Goal: Task Accomplishment & Management: Manage account settings

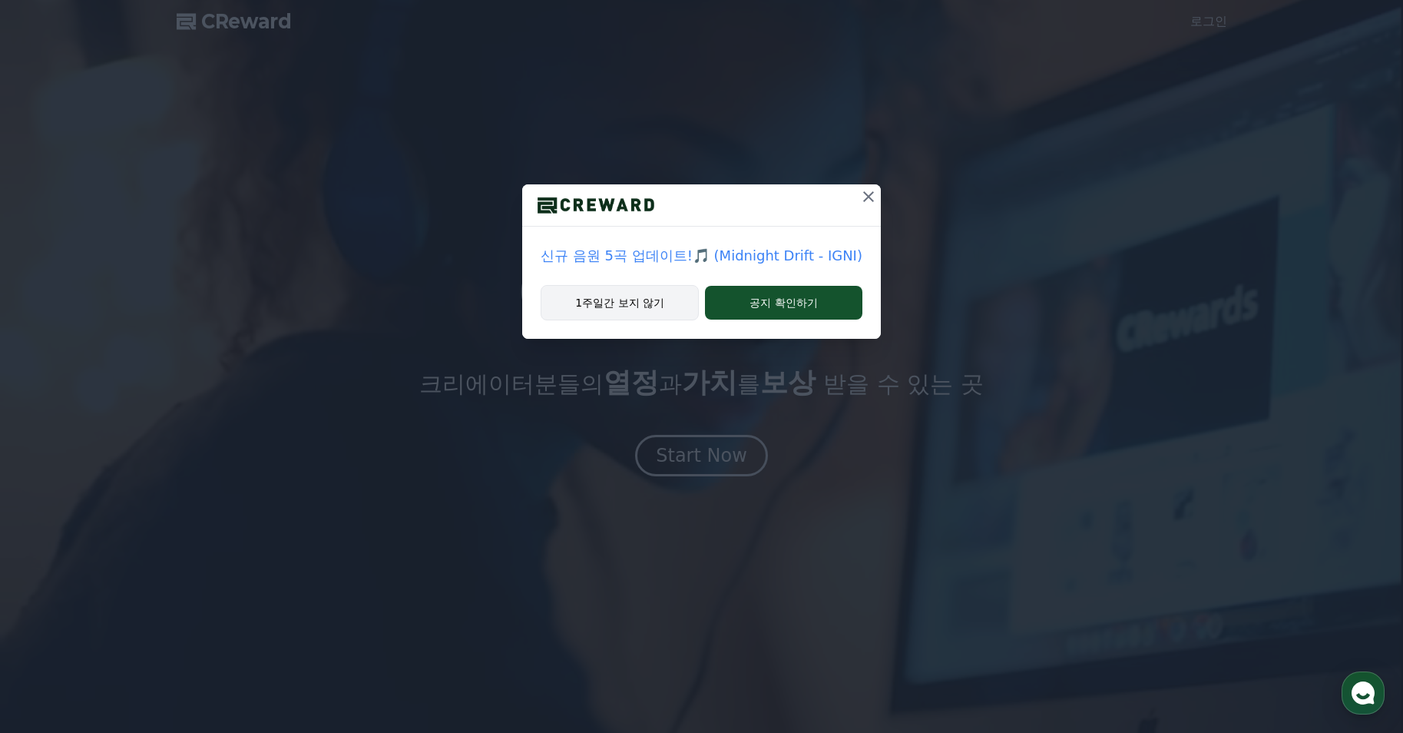
click at [644, 303] on button "1주일간 보지 않기" at bounding box center [620, 302] width 158 height 35
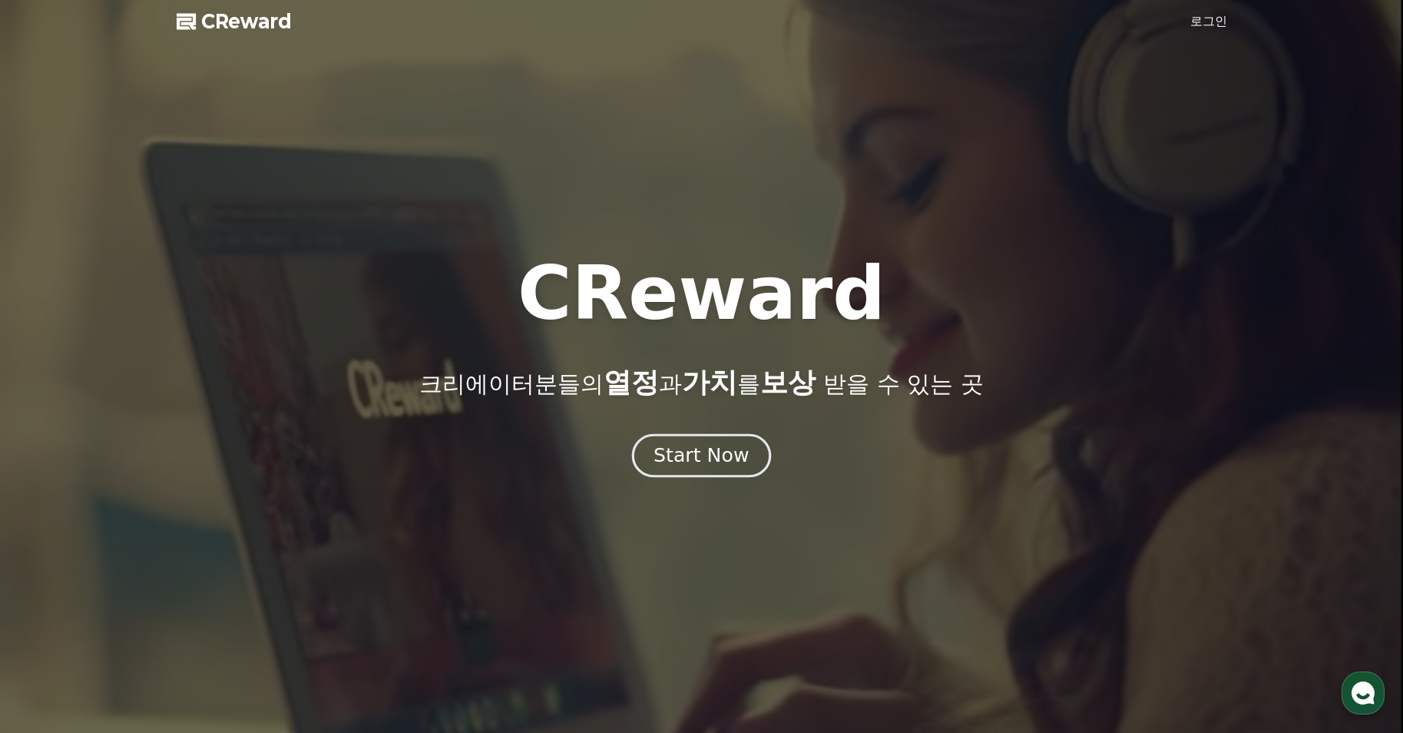
click at [706, 459] on div "Start Now" at bounding box center [701, 455] width 95 height 26
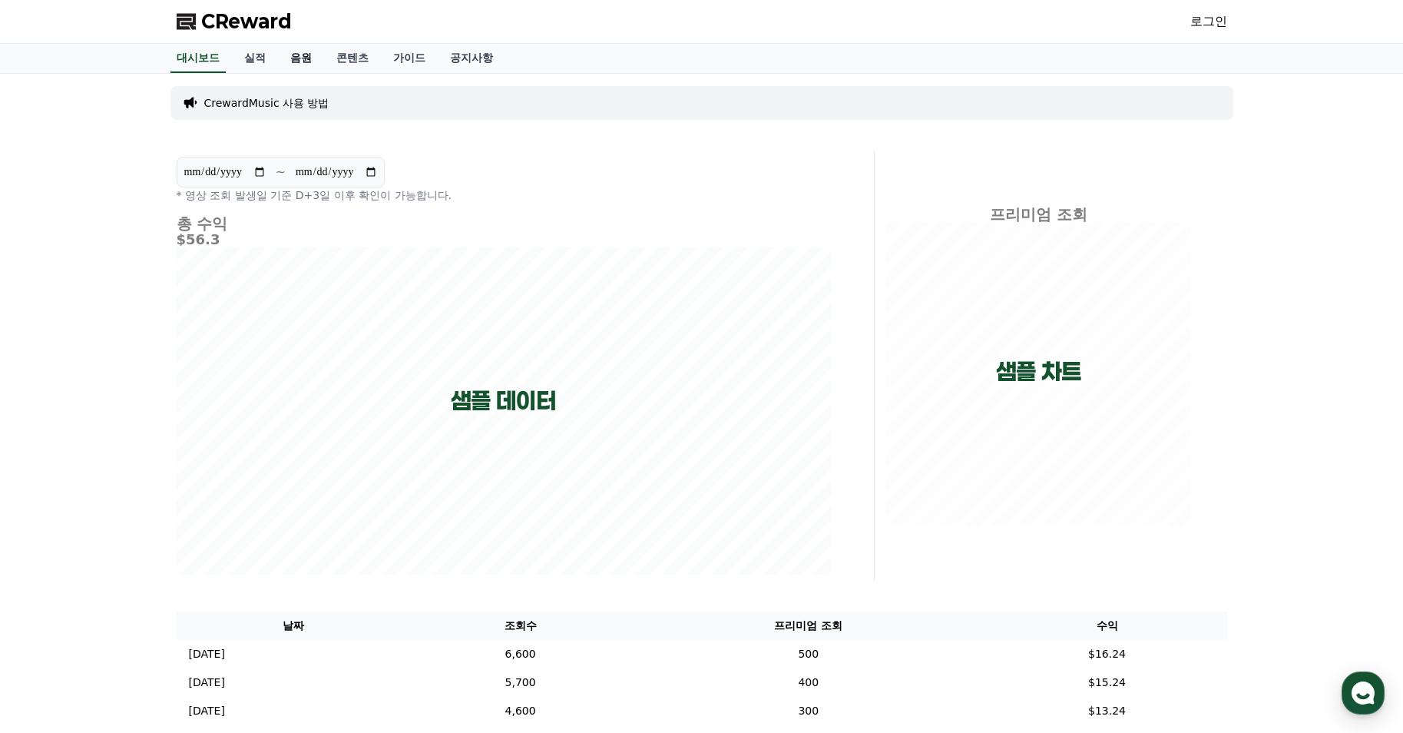
click at [295, 55] on link "음원" at bounding box center [301, 58] width 46 height 29
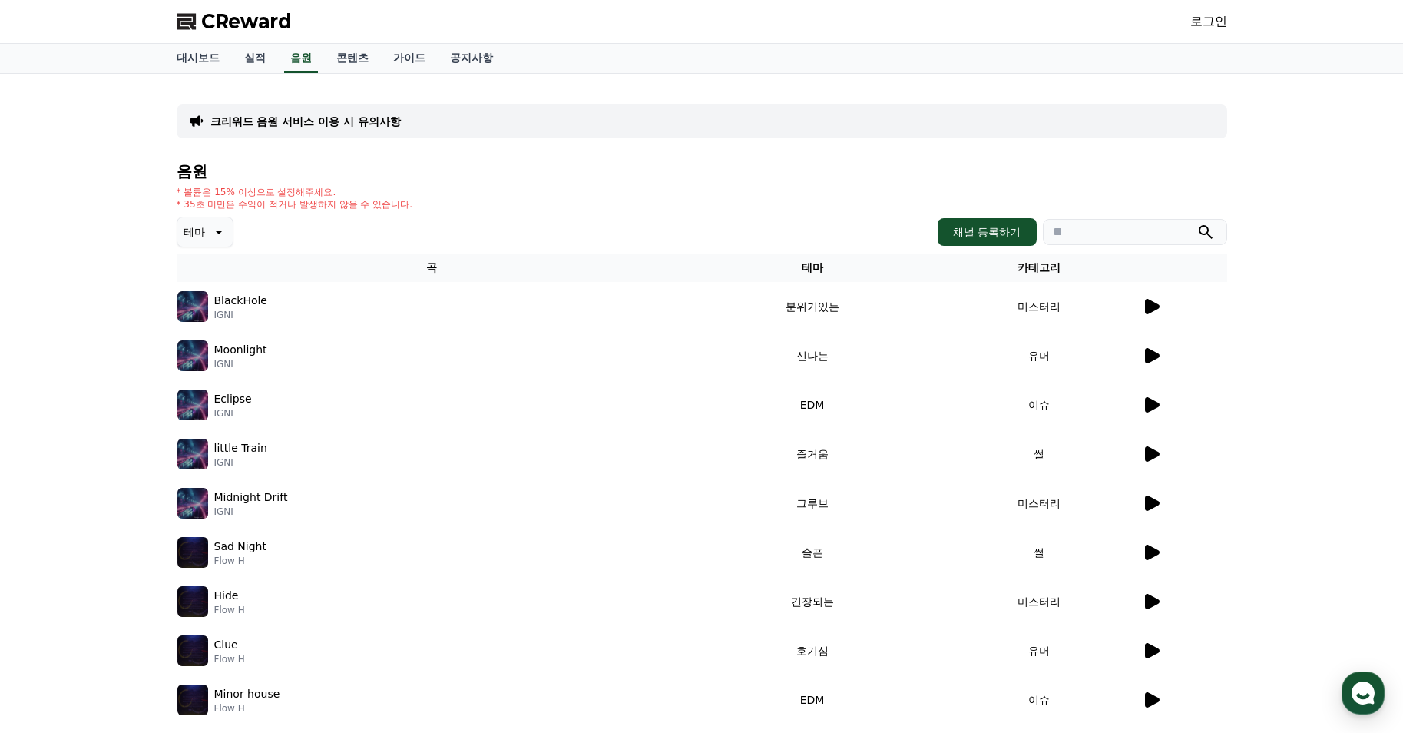
click at [209, 224] on icon at bounding box center [217, 232] width 18 height 18
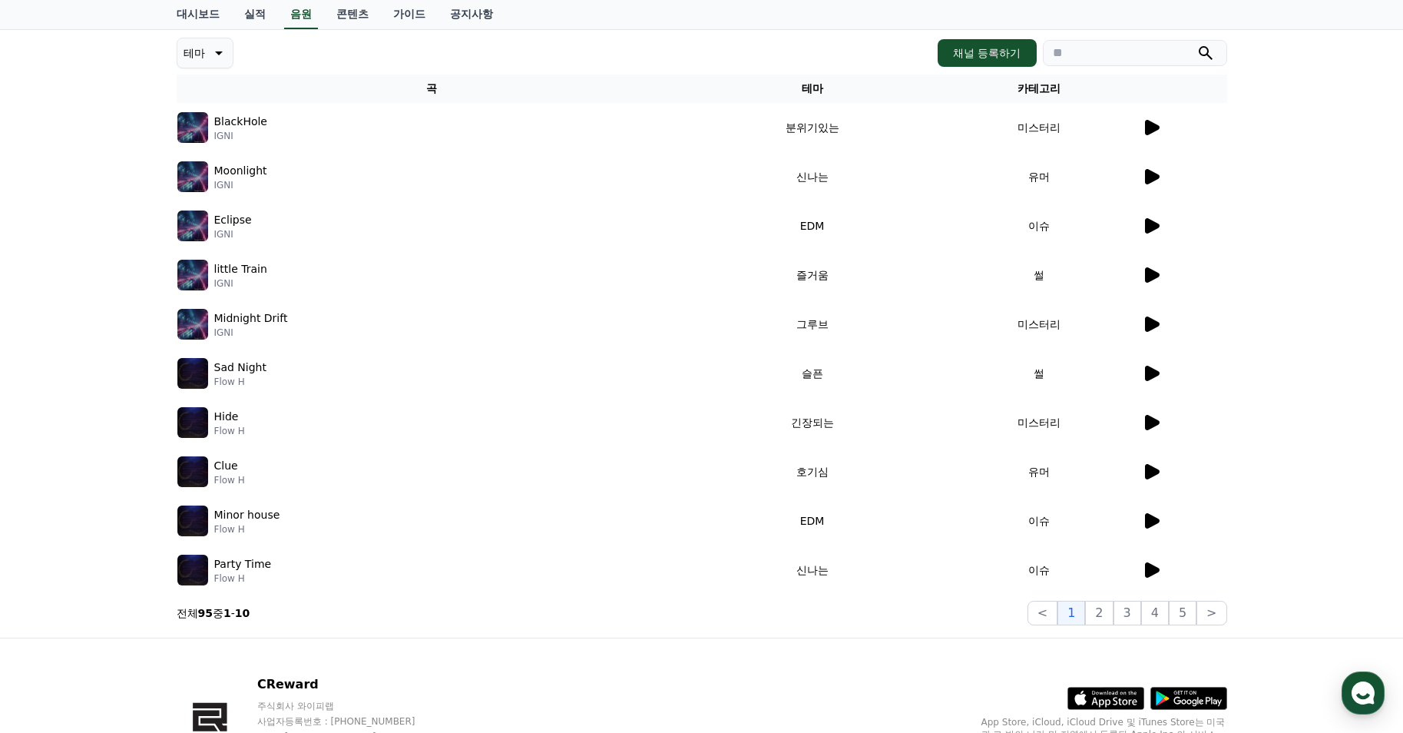
scroll to position [77, 0]
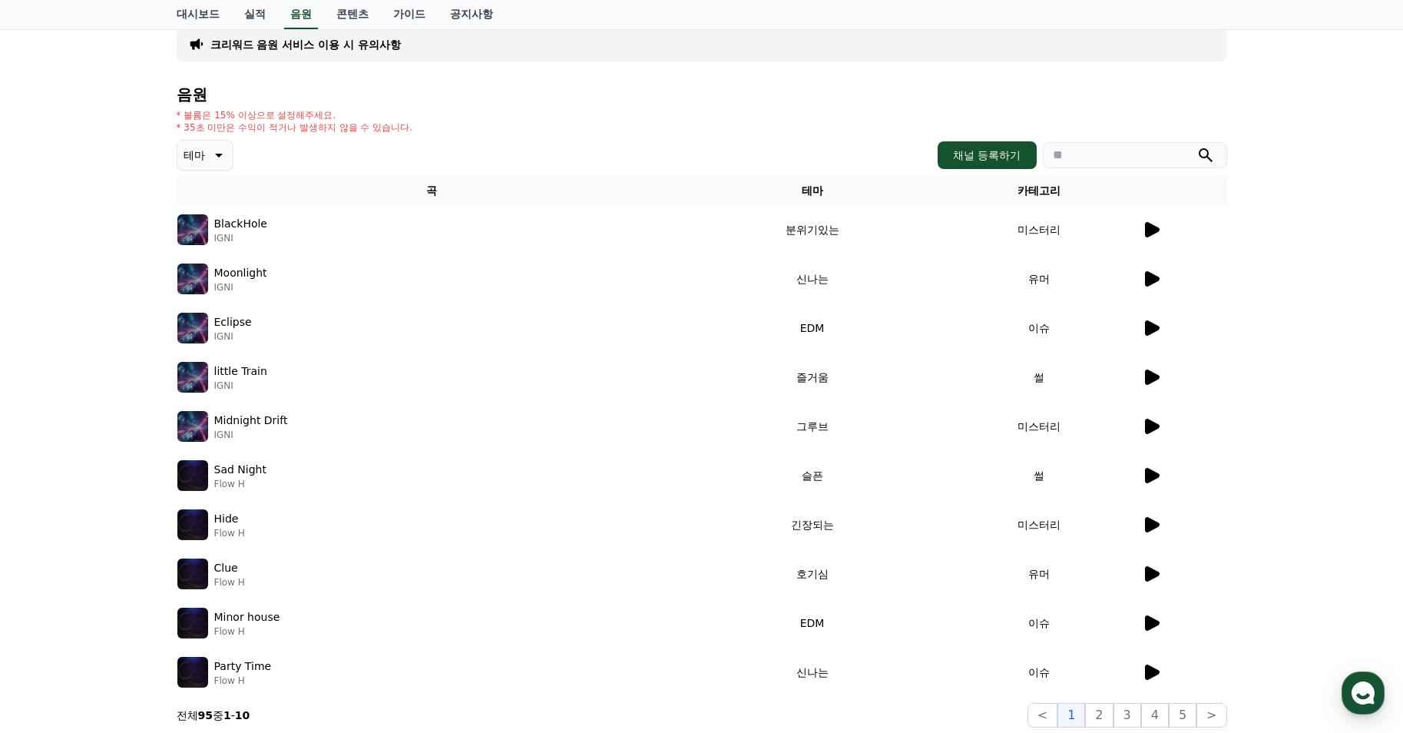
click at [1061, 158] on input "search" at bounding box center [1135, 155] width 184 height 26
type input "***"
click at [1197, 146] on button "submit" at bounding box center [1206, 155] width 18 height 18
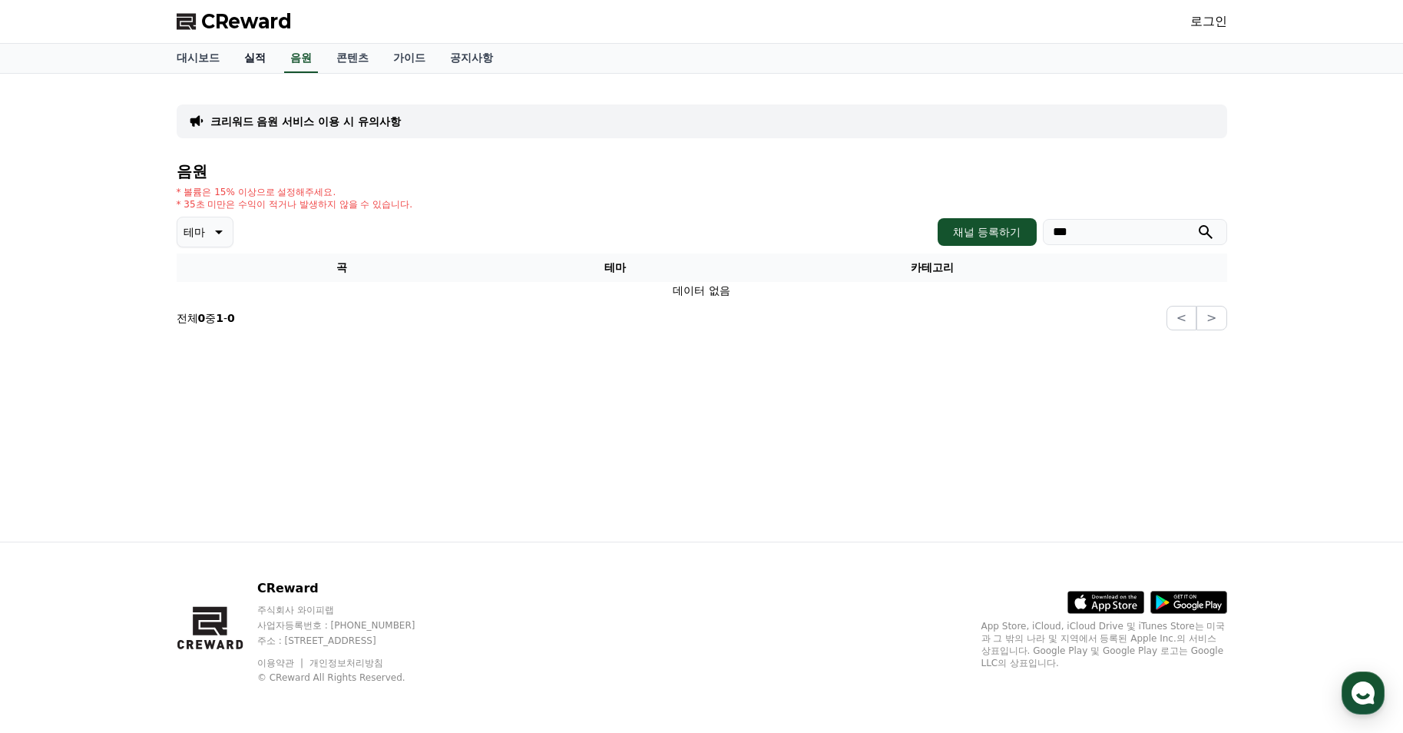
click at [253, 58] on link "실적" at bounding box center [255, 58] width 46 height 29
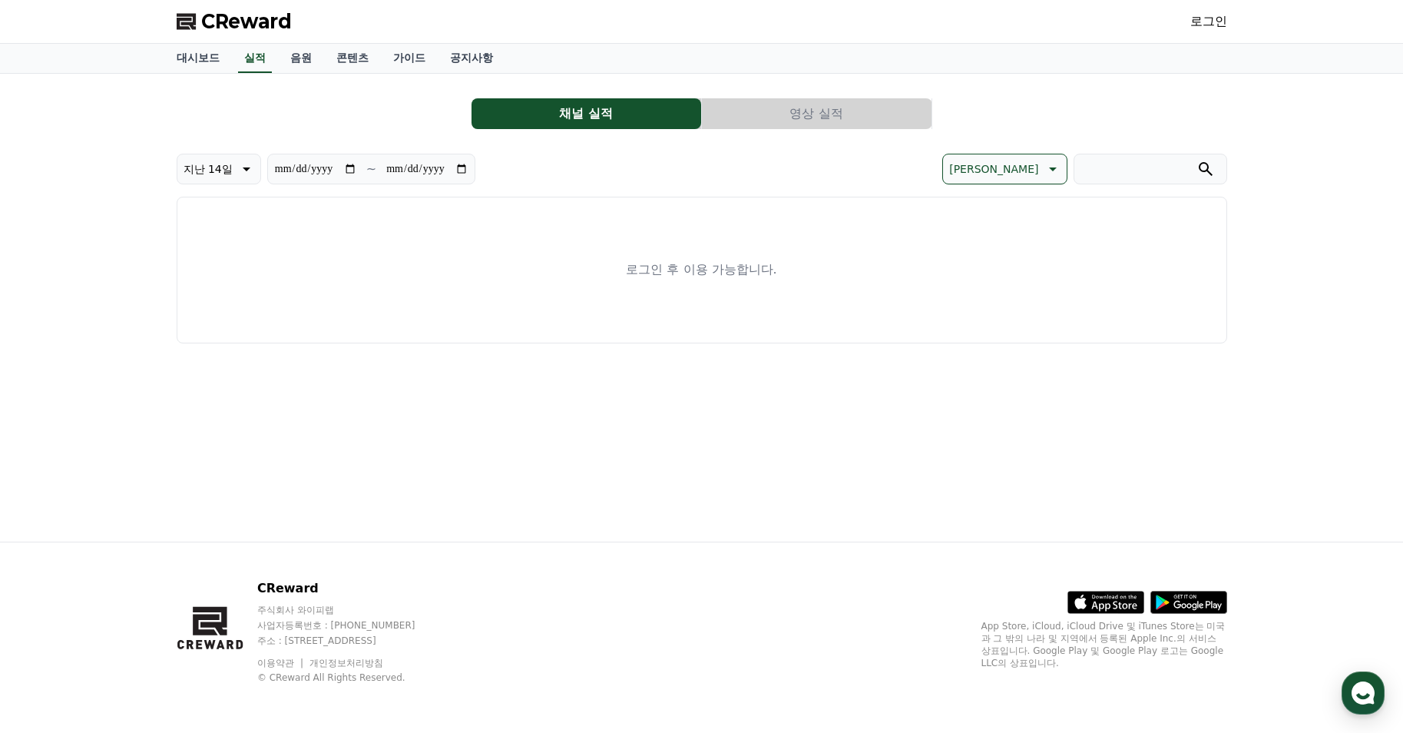
click at [1214, 17] on link "로그인" at bounding box center [1208, 21] width 37 height 18
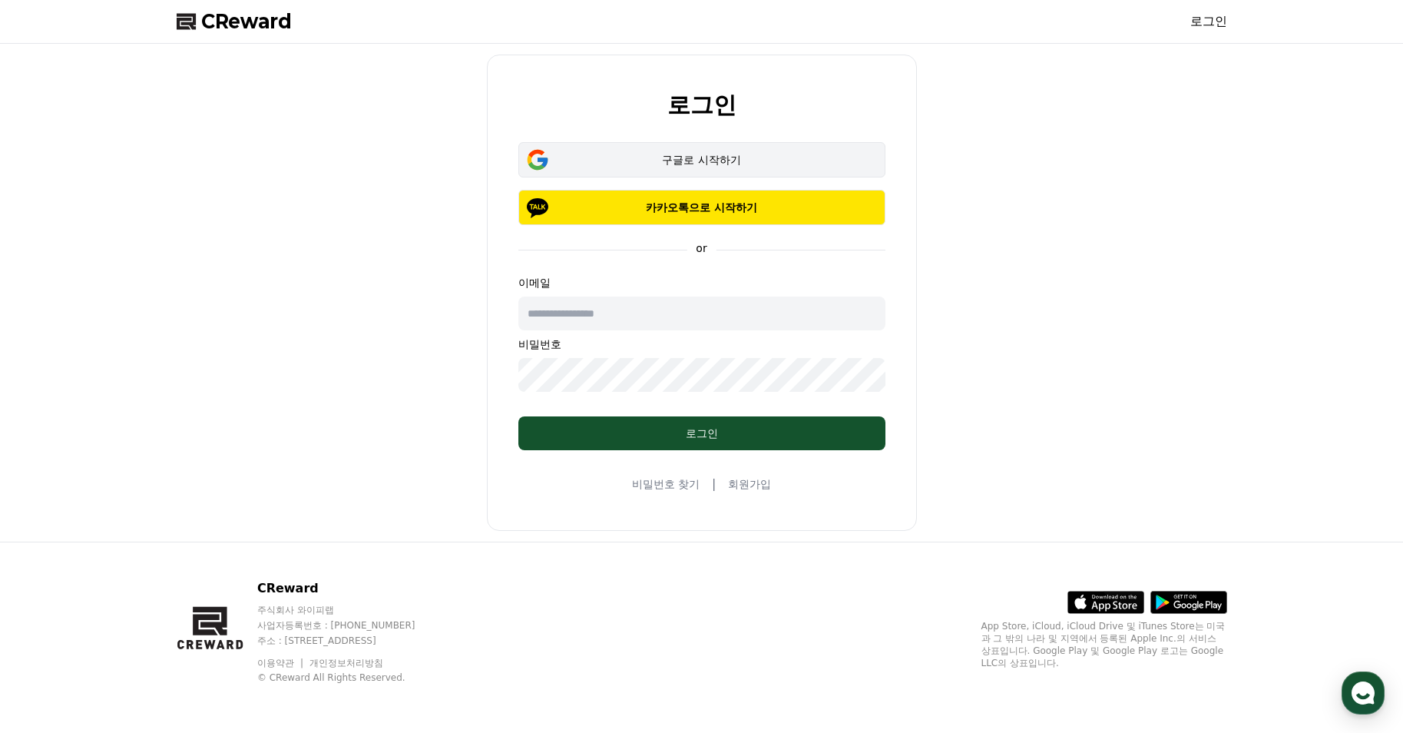
click at [716, 168] on button "구글로 시작하기" at bounding box center [701, 159] width 367 height 35
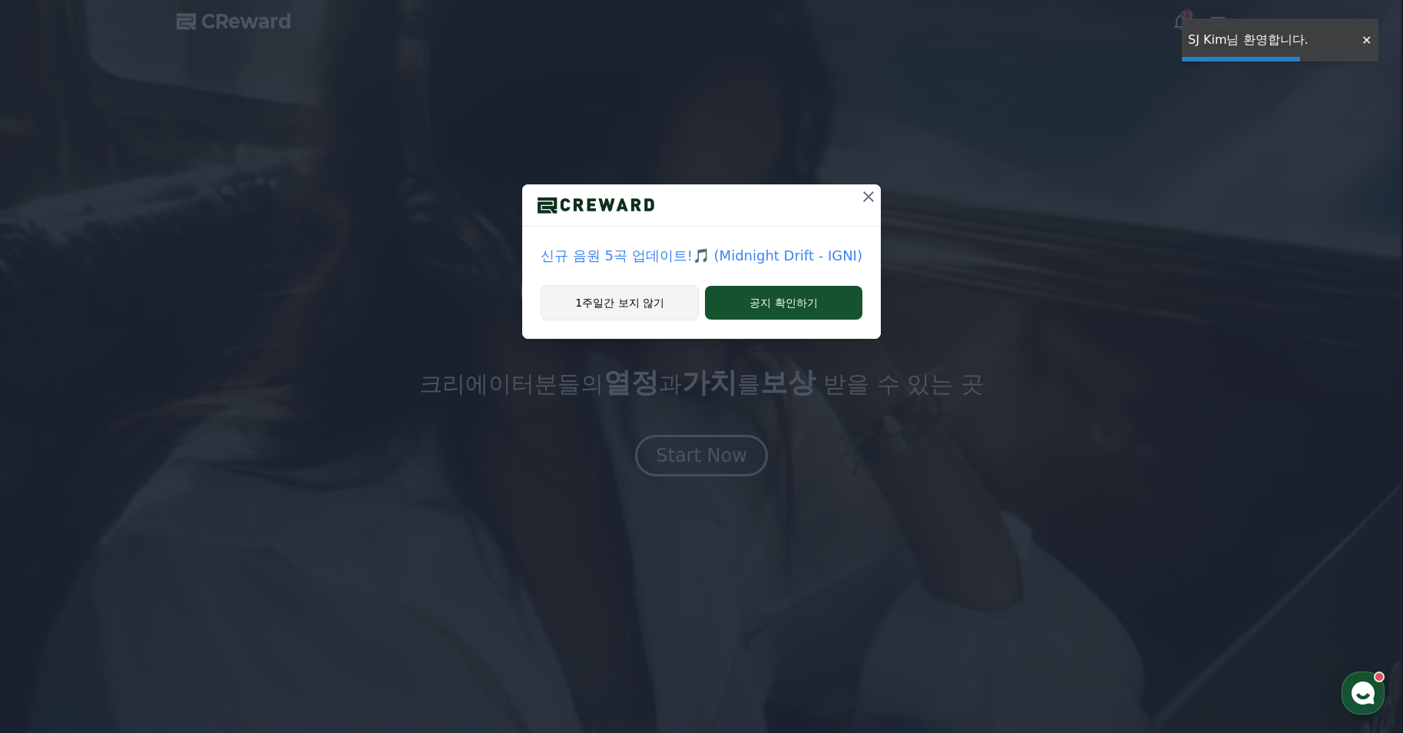
click at [644, 295] on button "1주일간 보지 않기" at bounding box center [620, 302] width 158 height 35
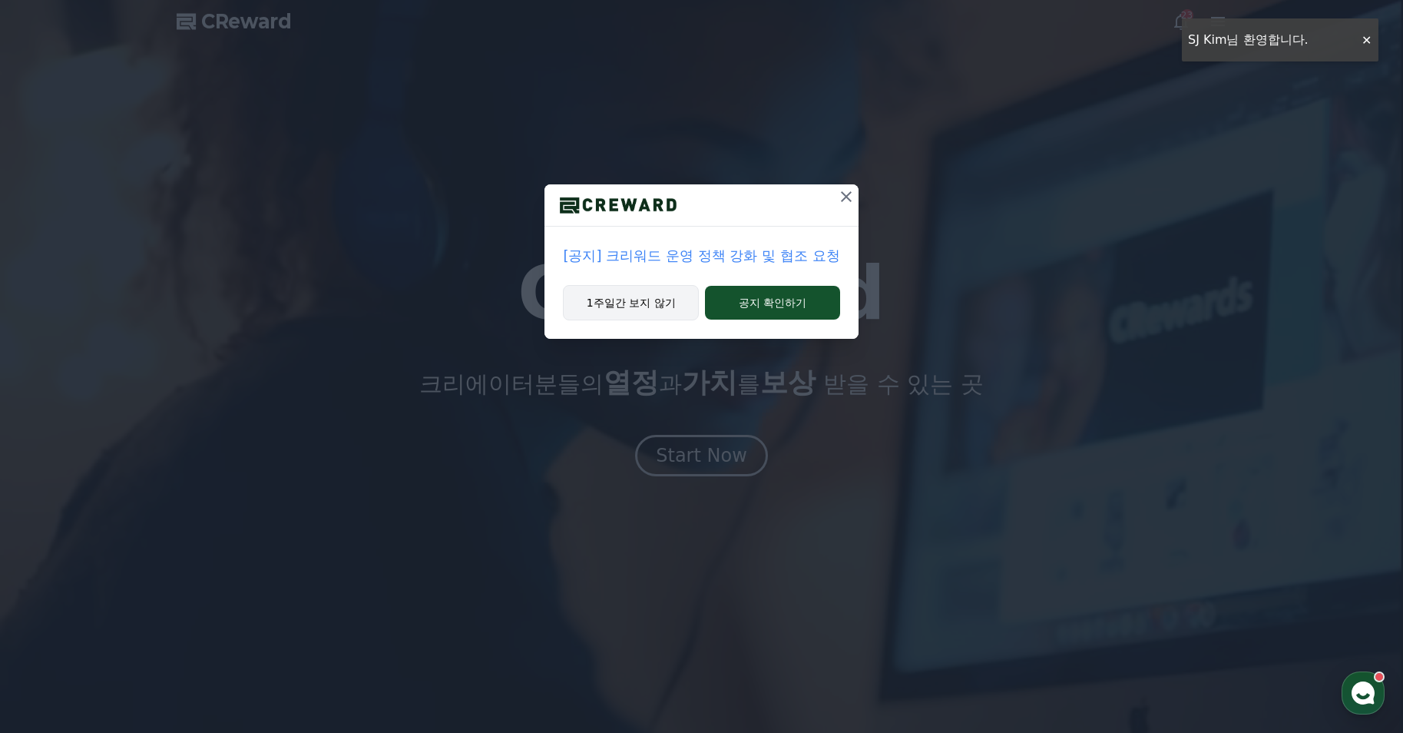
click at [677, 313] on button "1주일간 보지 않기" at bounding box center [631, 302] width 136 height 35
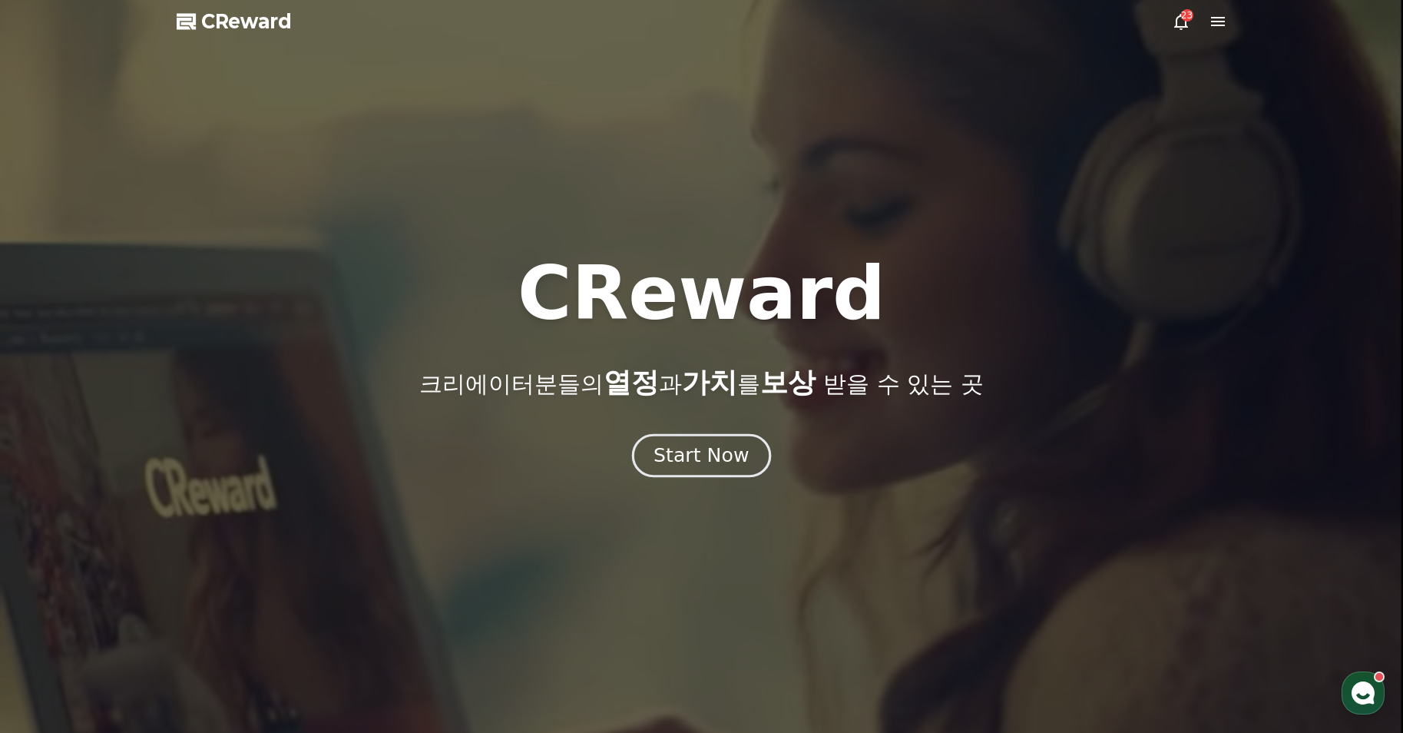
click at [724, 445] on div "Start Now" at bounding box center [701, 455] width 95 height 26
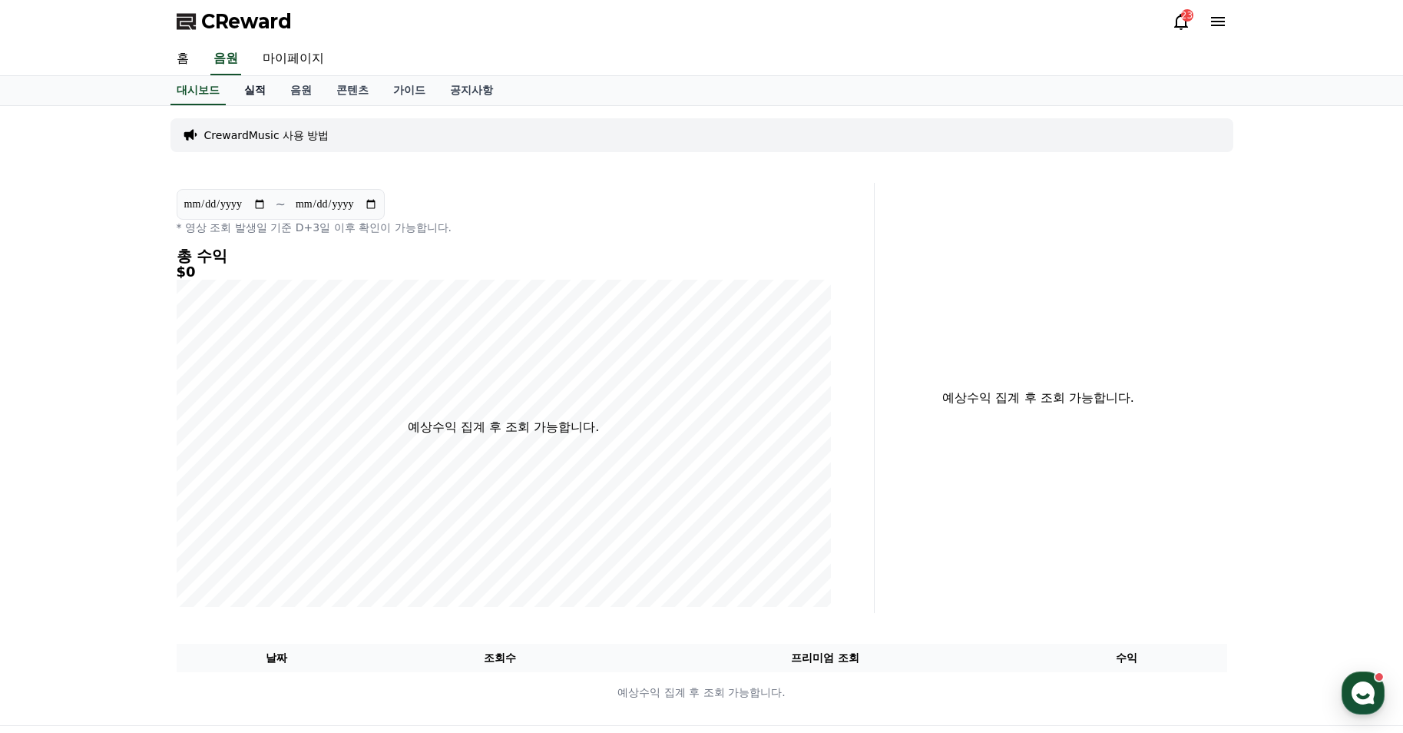
click at [257, 93] on link "실적" at bounding box center [255, 90] width 46 height 29
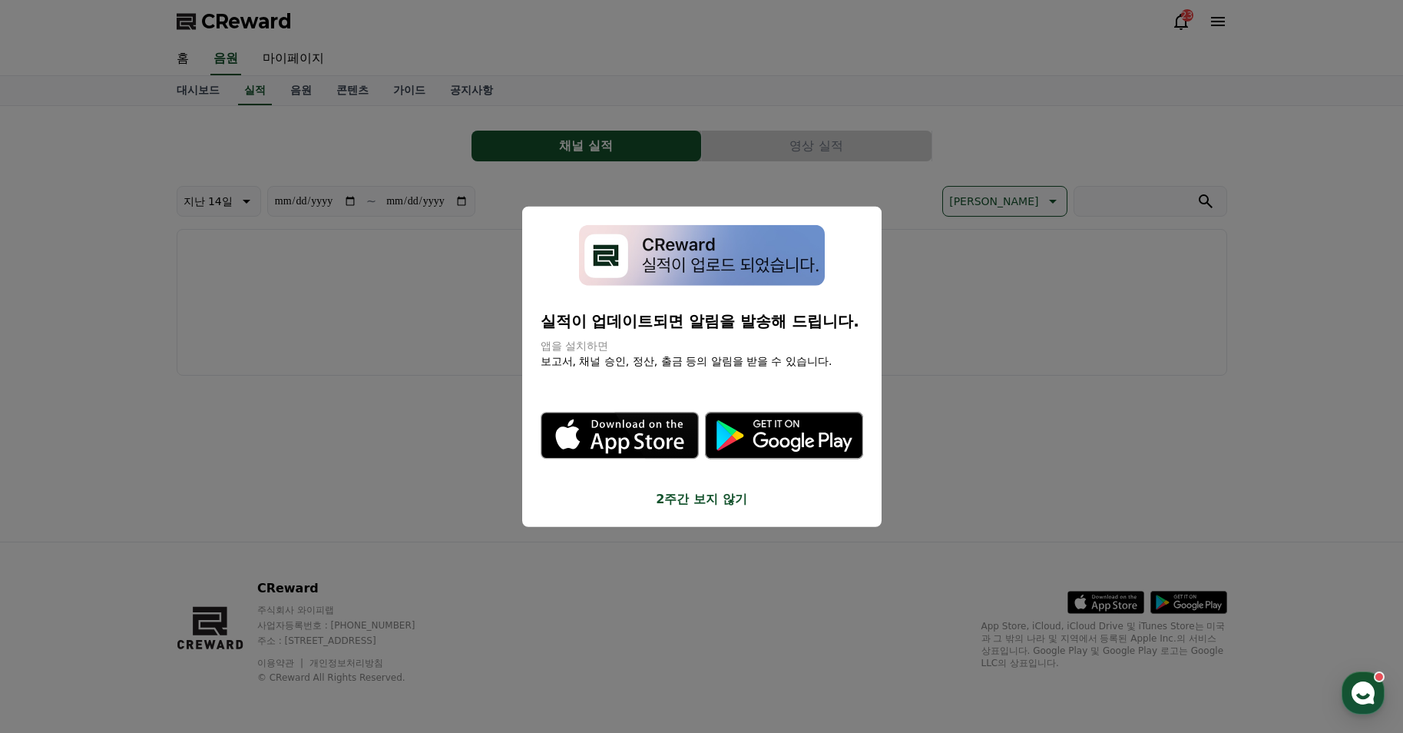
click at [689, 499] on button "2주간 보지 않기" at bounding box center [702, 498] width 323 height 18
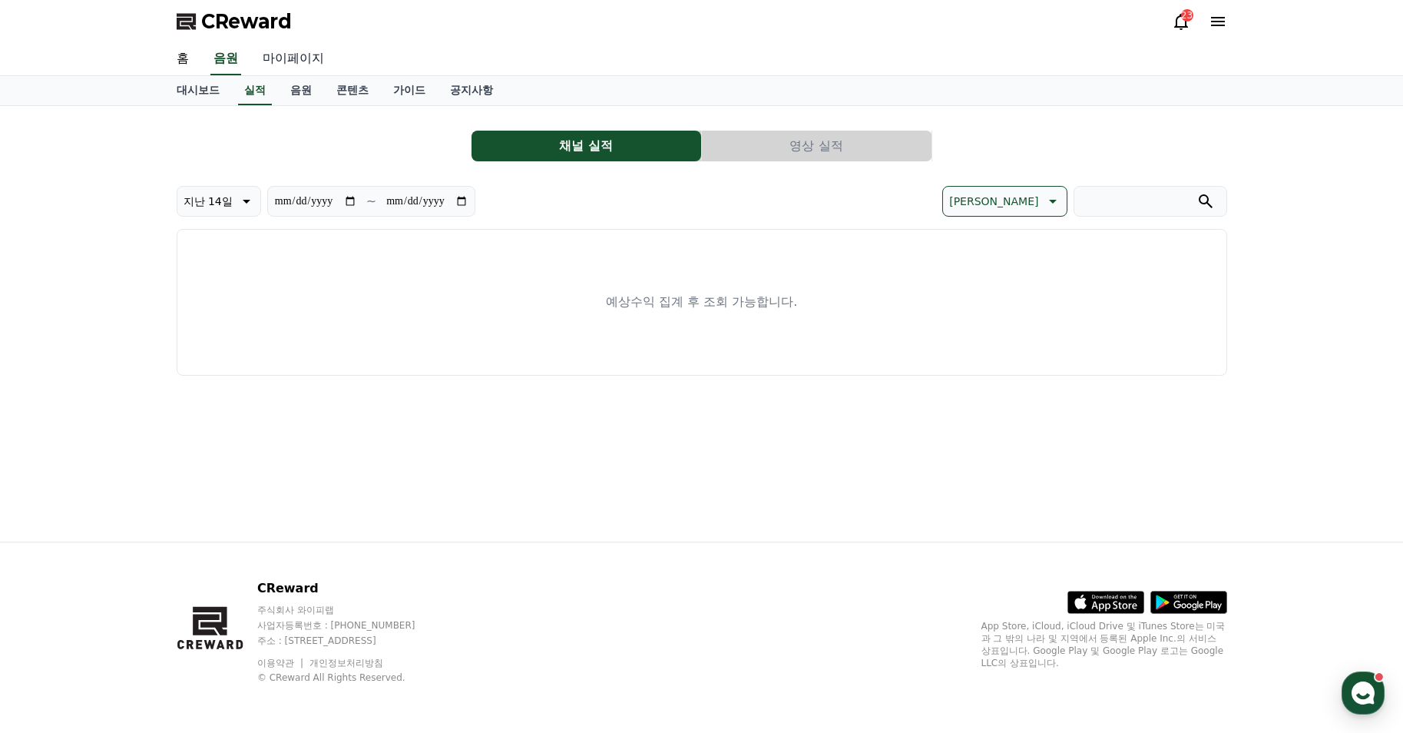
click at [286, 64] on link "마이페이지" at bounding box center [293, 59] width 86 height 32
select select "**********"
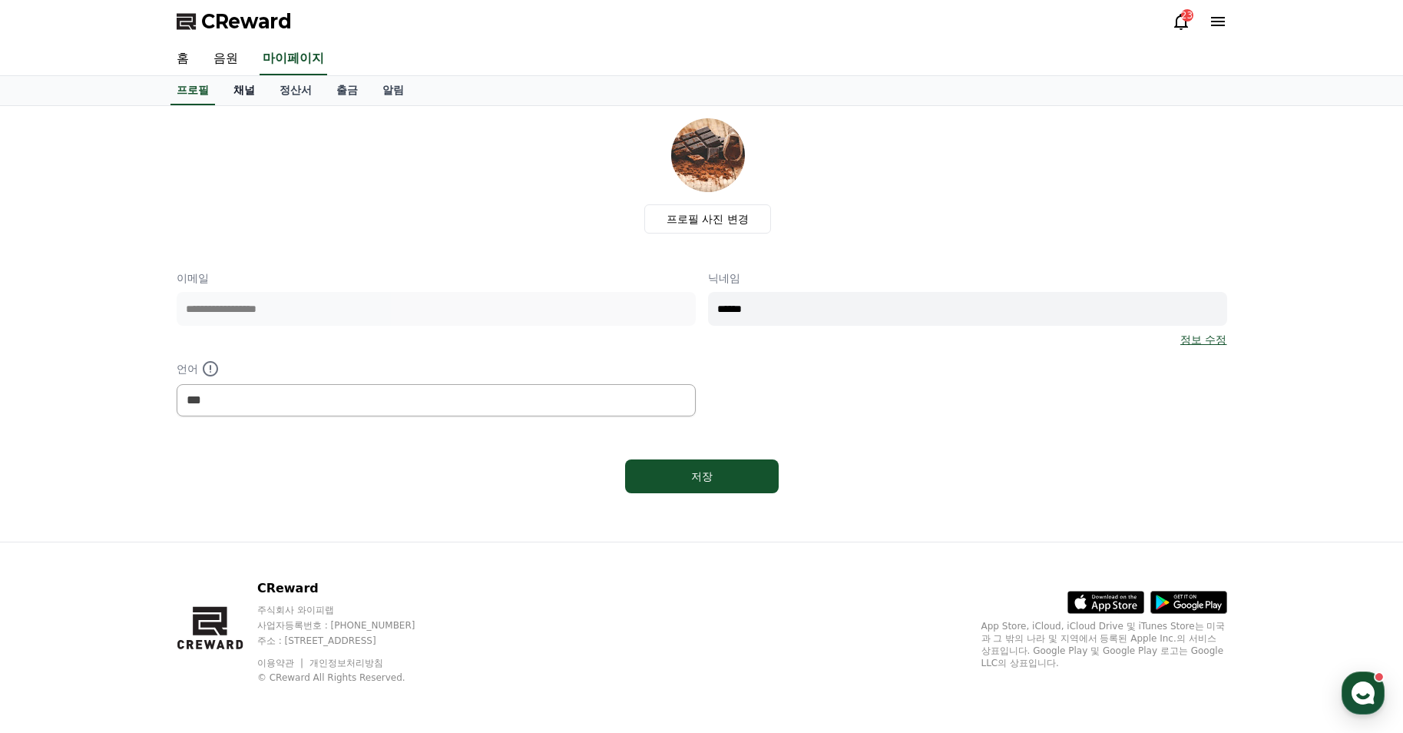
click at [259, 97] on link "채널" at bounding box center [244, 90] width 46 height 29
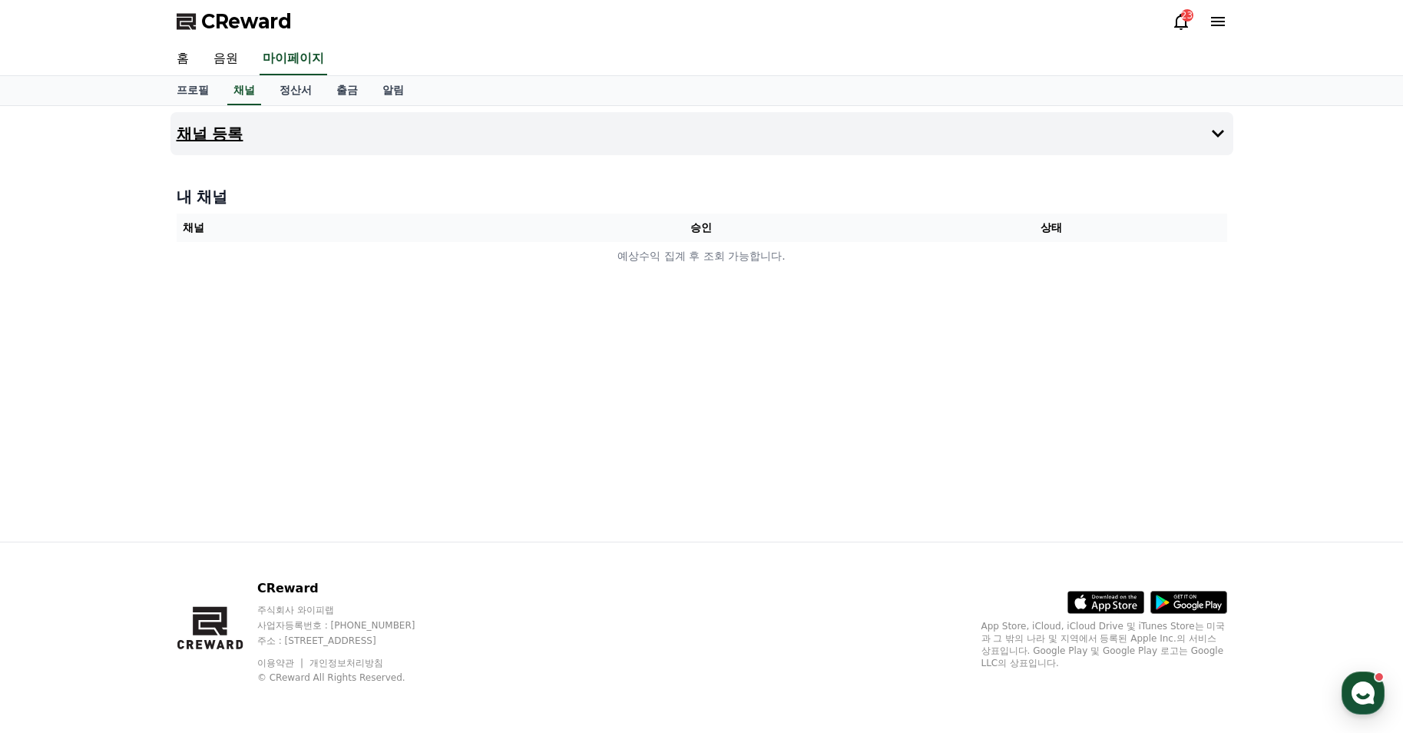
click at [360, 131] on button "채널 등록" at bounding box center [701, 133] width 1063 height 43
click at [225, 65] on link "음원" at bounding box center [225, 59] width 49 height 32
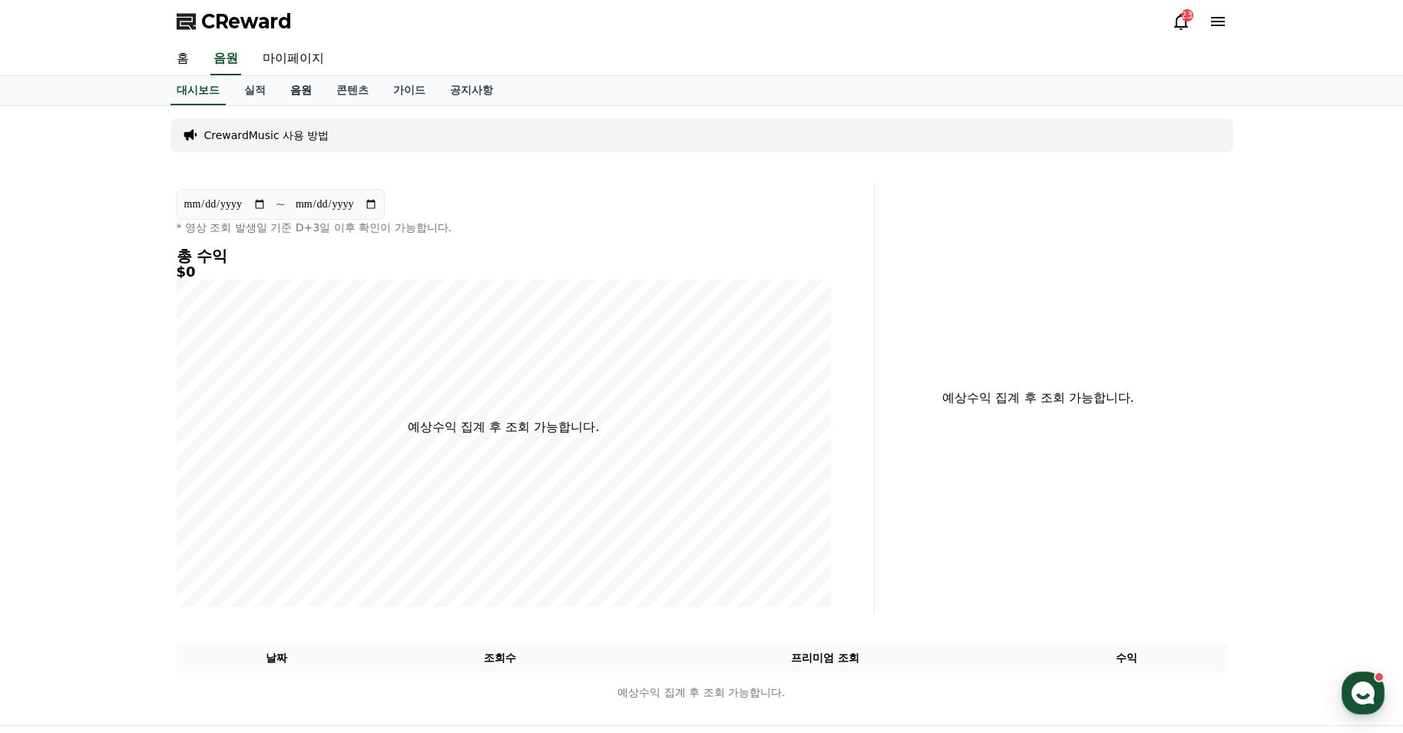
click at [294, 94] on link "음원" at bounding box center [301, 90] width 46 height 29
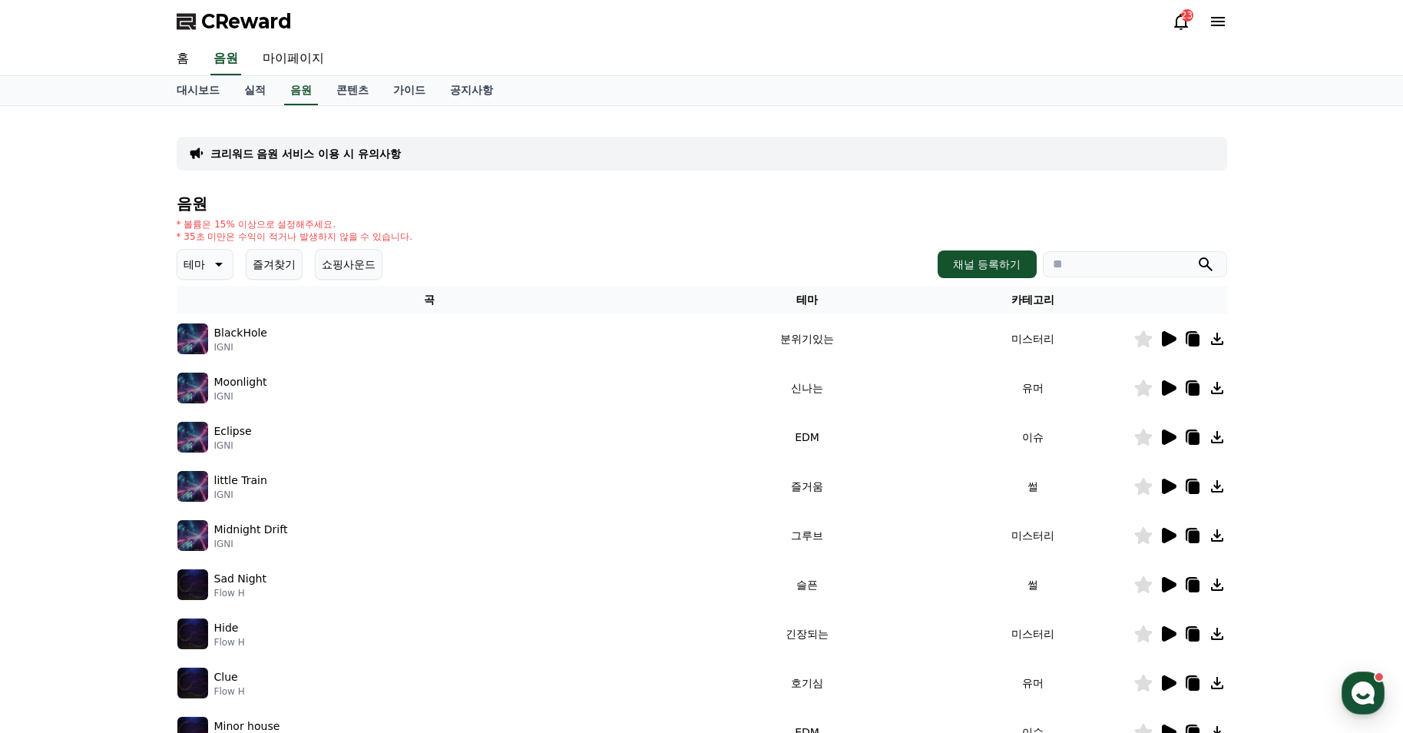
click at [323, 145] on div "크리워드 음원 서비스 이용 시 유의사항" at bounding box center [702, 154] width 1051 height 34
click at [1098, 270] on input "search" at bounding box center [1135, 264] width 184 height 26
type input "****"
click at [1197, 255] on button "submit" at bounding box center [1206, 264] width 18 height 18
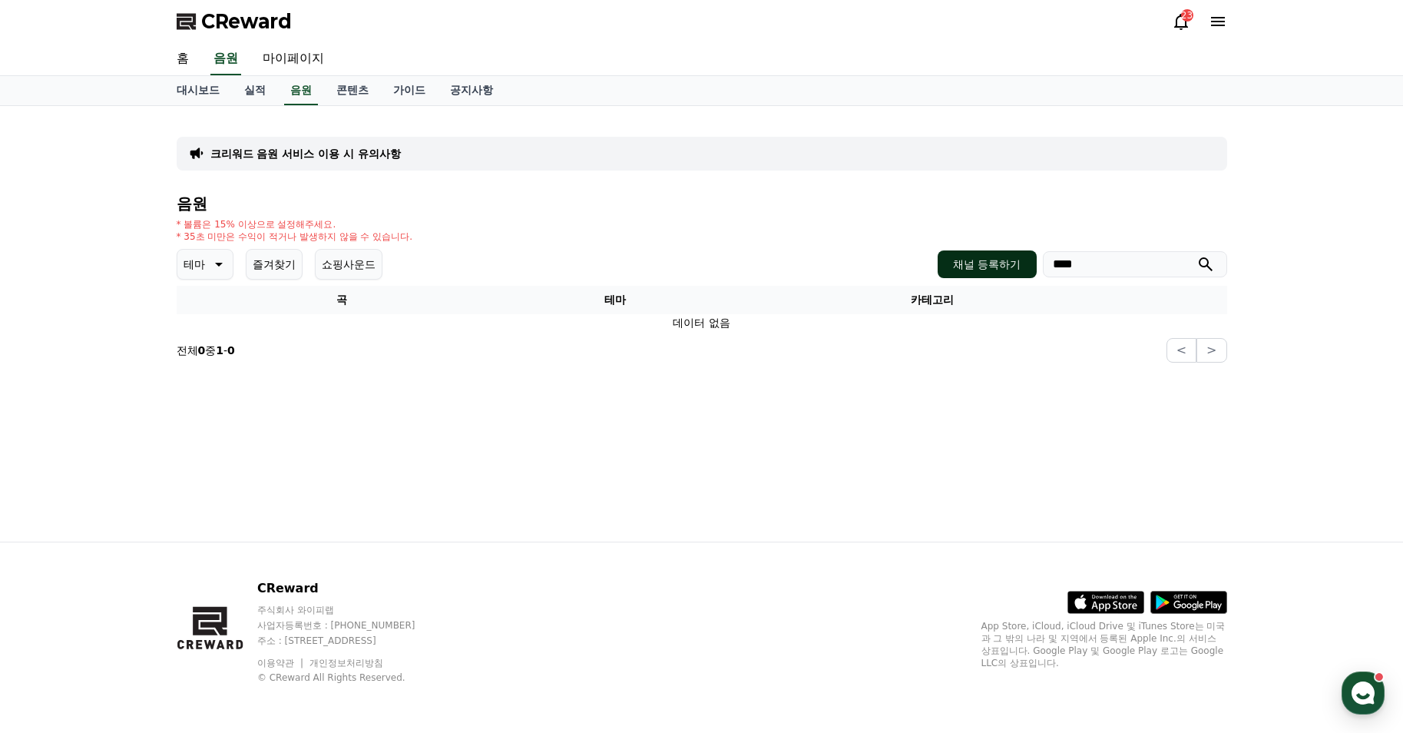
drag, startPoint x: 1096, startPoint y: 272, endPoint x: 943, endPoint y: 273, distance: 152.8
click at [943, 273] on div "채널 등록하기 ****" at bounding box center [1082, 264] width 289 height 28
type input "********"
click at [1197, 255] on button "submit" at bounding box center [1206, 264] width 18 height 18
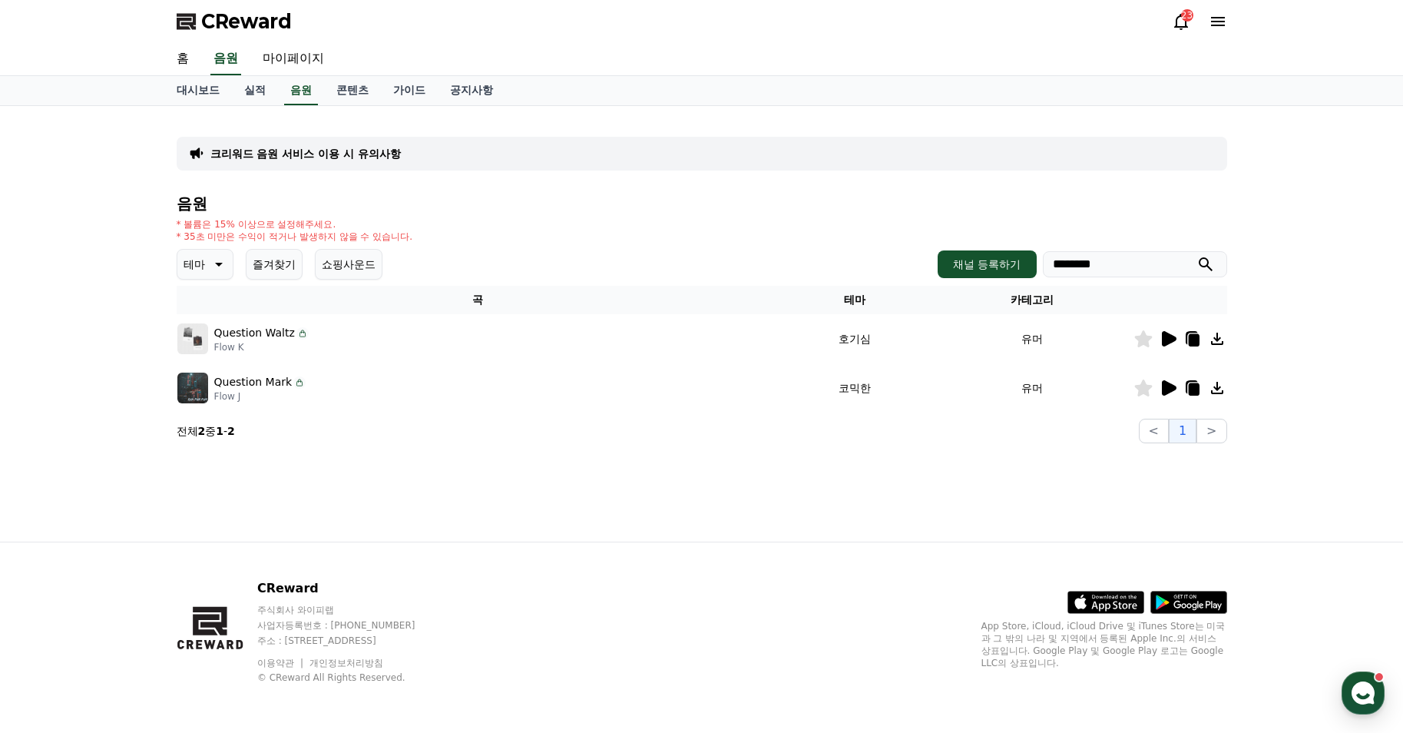
click at [187, 0] on div "CReward 23" at bounding box center [701, 21] width 1075 height 43
click at [190, 18] on icon at bounding box center [188, 22] width 22 height 22
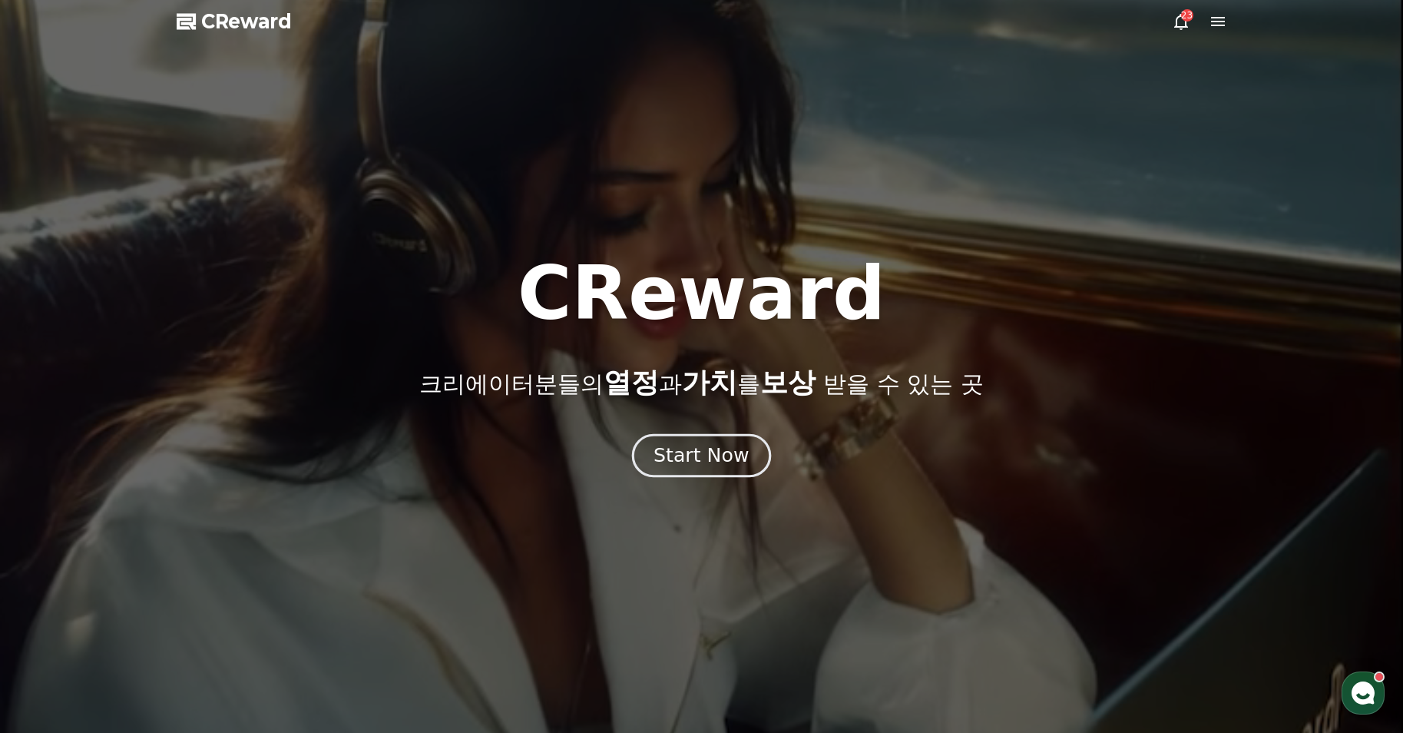
click at [723, 455] on div "Start Now" at bounding box center [701, 455] width 95 height 26
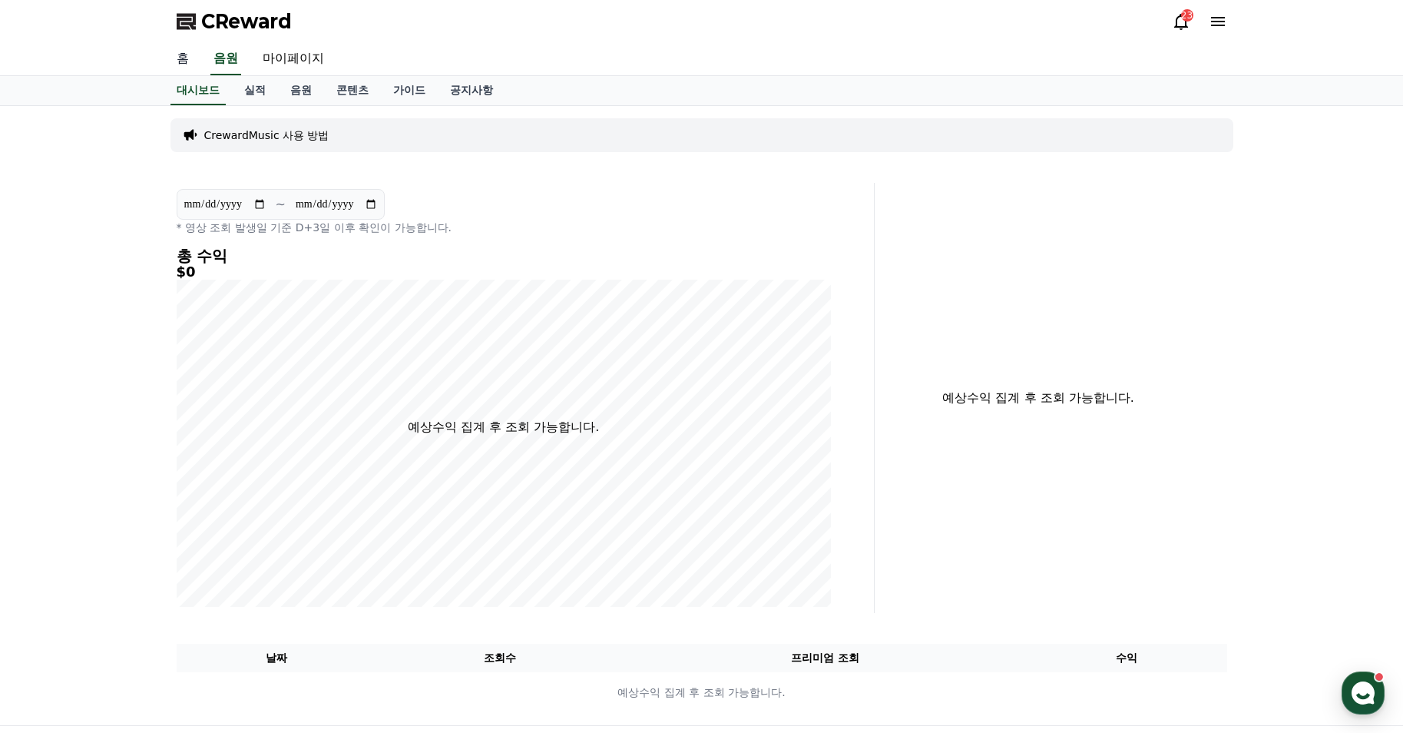
click at [187, 64] on link "홈" at bounding box center [182, 59] width 37 height 32
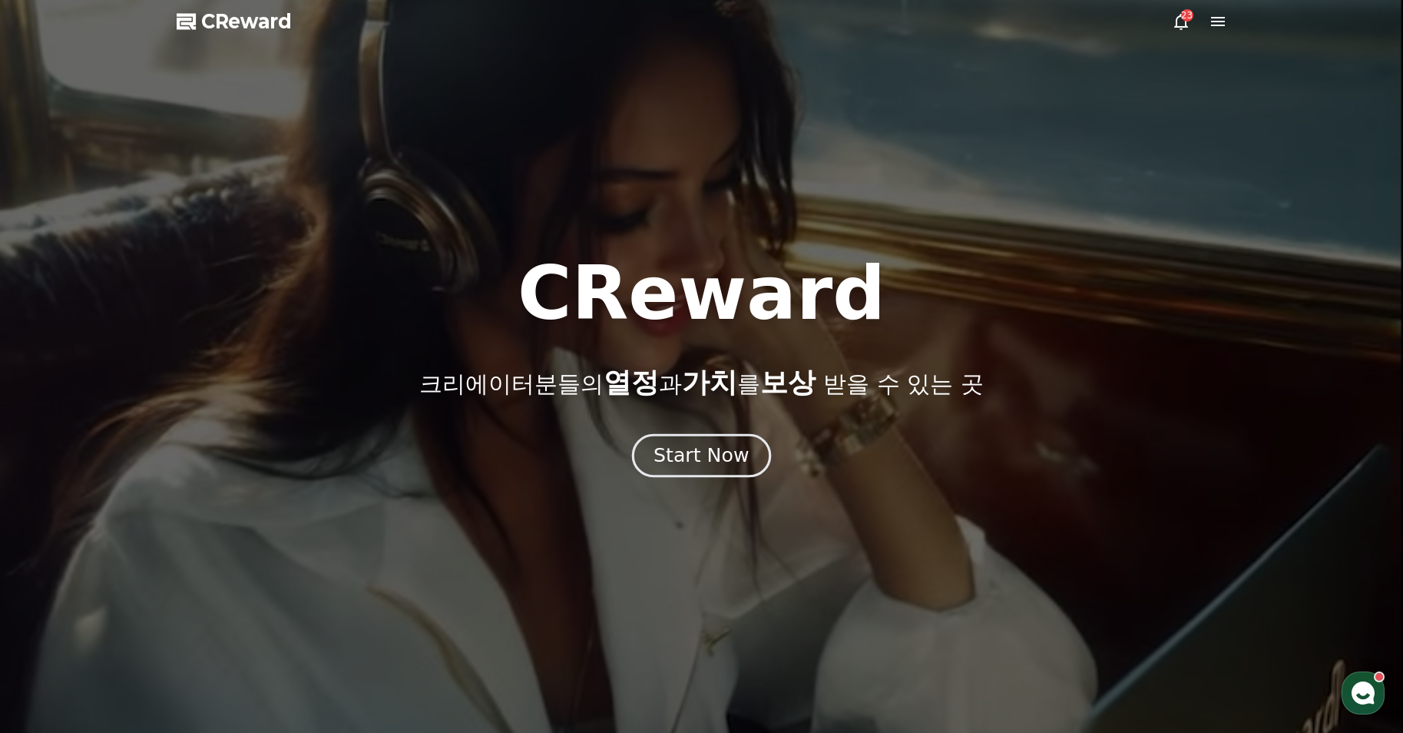
click at [677, 459] on div "Start Now" at bounding box center [701, 455] width 95 height 26
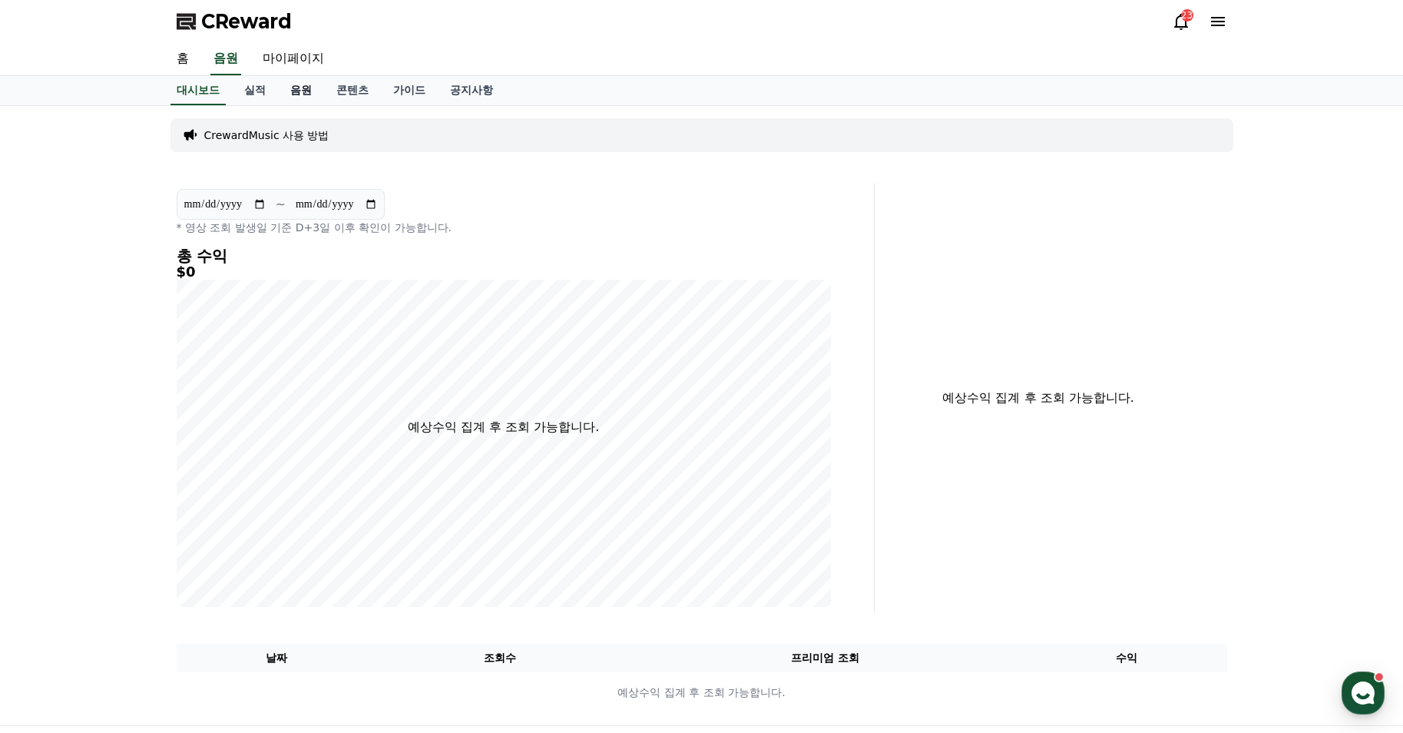
click at [293, 97] on link "음원" at bounding box center [301, 90] width 46 height 29
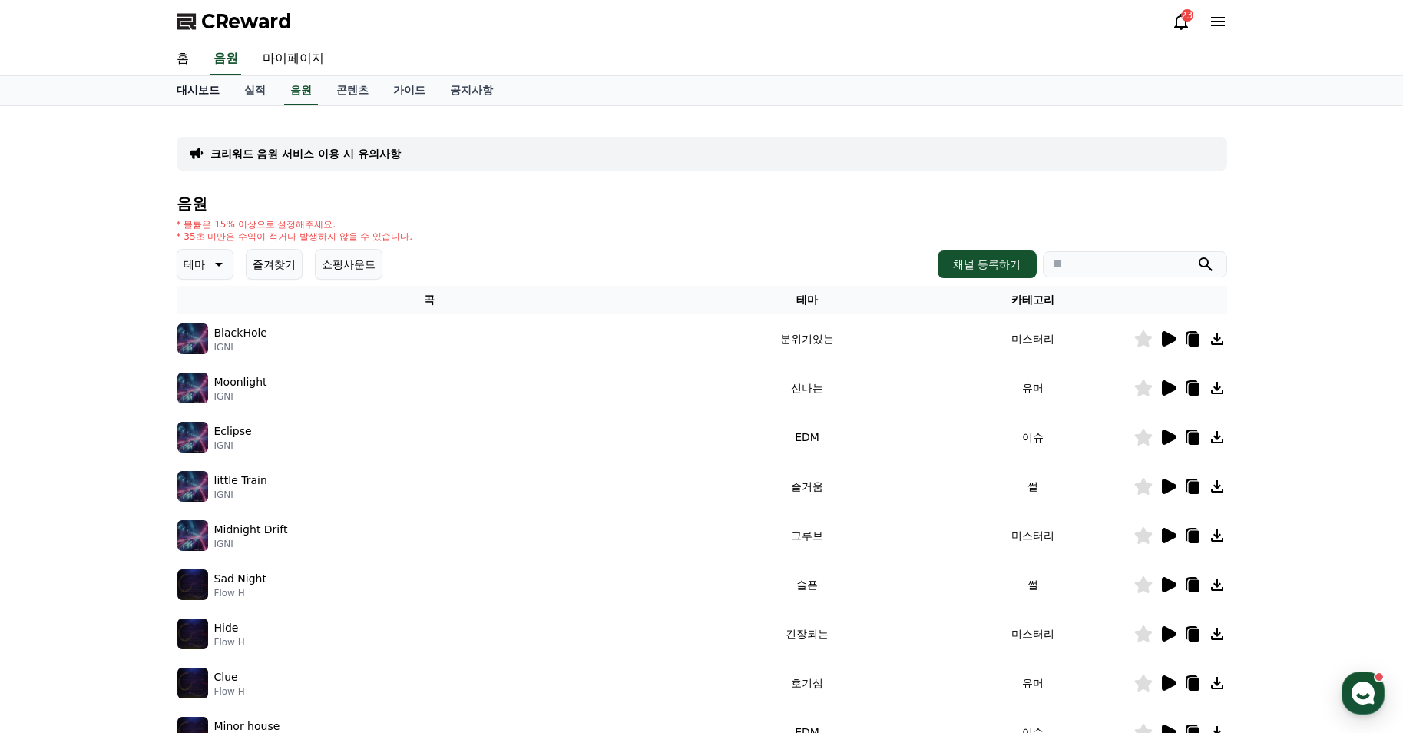
click at [191, 94] on link "대시보드" at bounding box center [198, 90] width 68 height 29
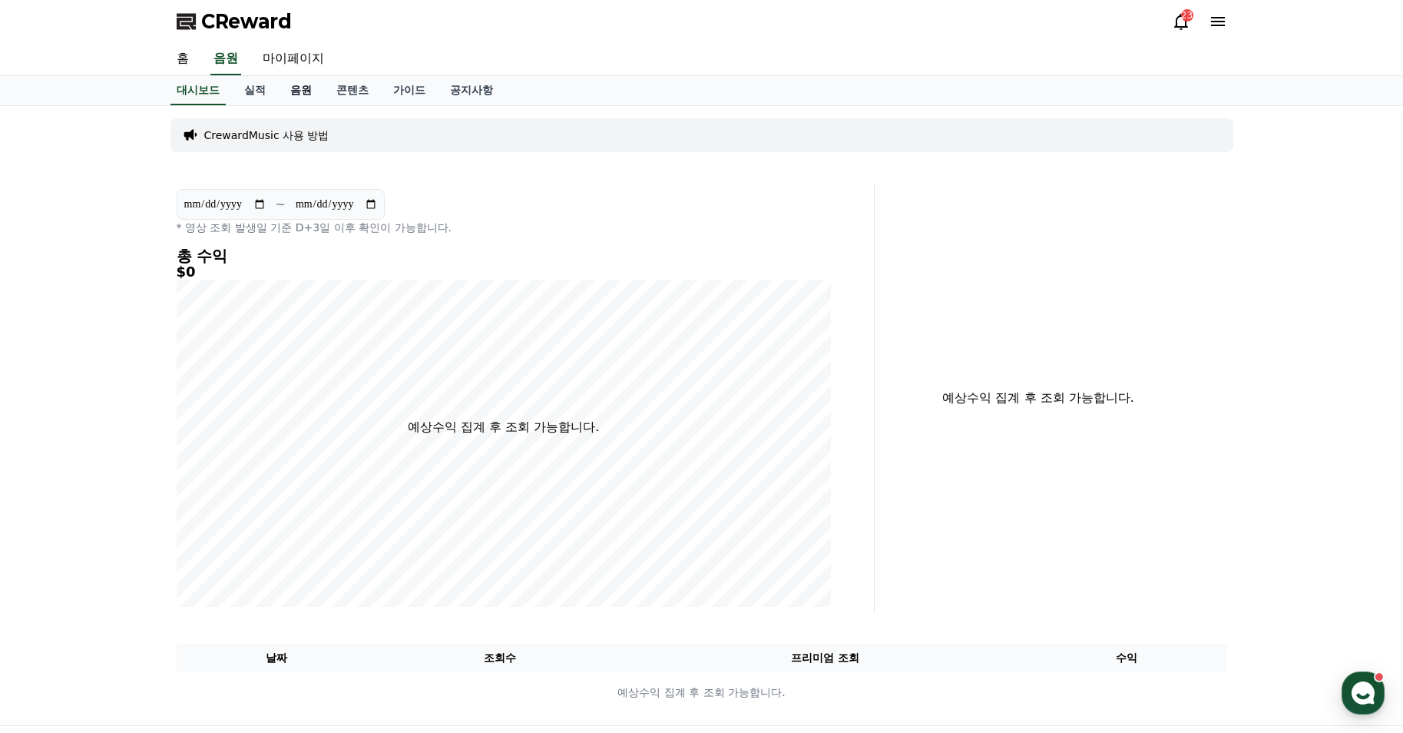
click at [303, 94] on link "음원" at bounding box center [301, 90] width 46 height 29
